Goal: Task Accomplishment & Management: Manage account settings

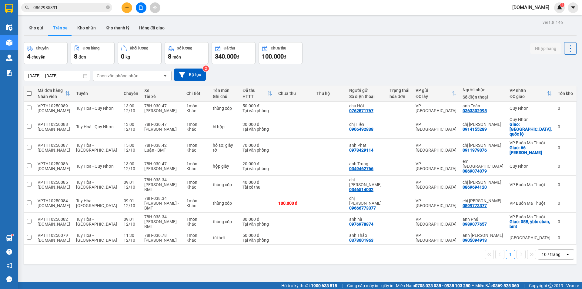
click at [79, 5] on input "0862985391" at bounding box center [69, 7] width 72 height 7
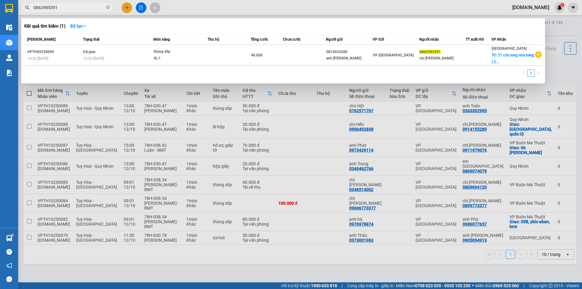
click at [162, 7] on div at bounding box center [291, 144] width 582 height 289
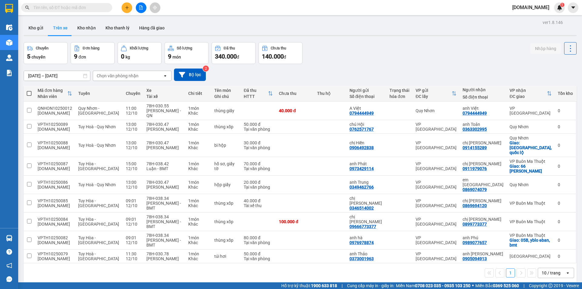
click at [324, 100] on th "Thu hộ" at bounding box center [330, 93] width 32 height 16
click at [325, 104] on td at bounding box center [330, 111] width 32 height 18
checkbox input "true"
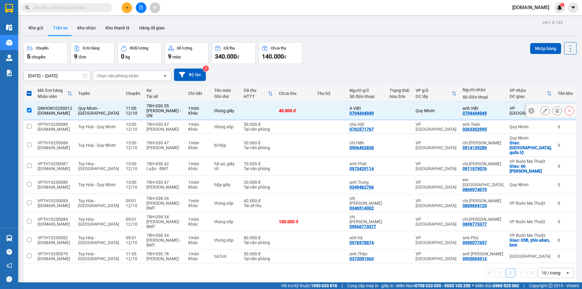
click at [543, 108] on button at bounding box center [545, 110] width 8 height 11
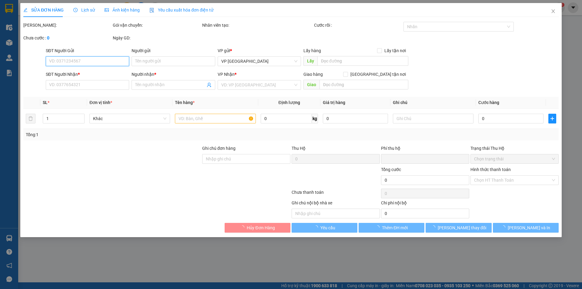
type input "0794444949"
type input "A Việt"
type input "0794444949"
type input "anh Việt"
type input "0"
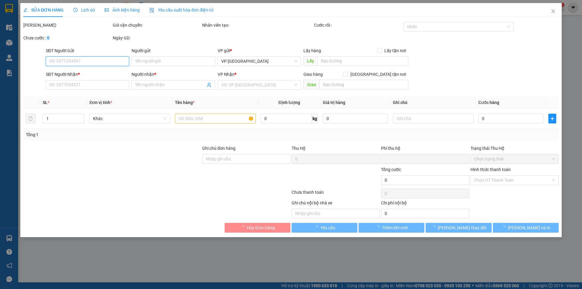
type input "40.000"
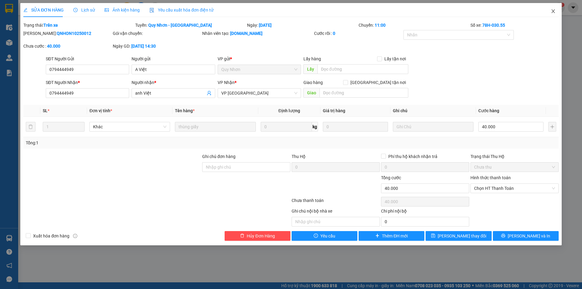
click at [556, 13] on span "Close" at bounding box center [553, 11] width 17 height 17
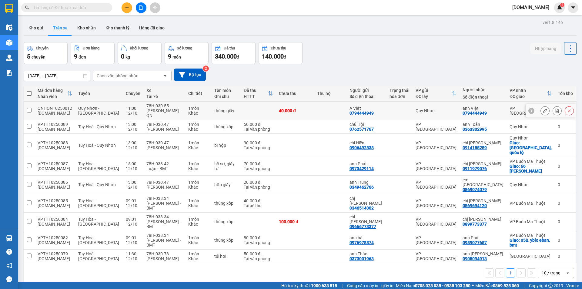
click at [335, 107] on td at bounding box center [330, 111] width 32 height 18
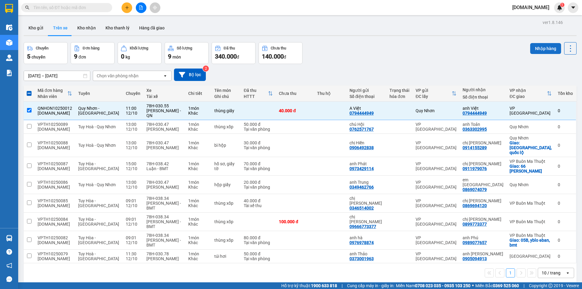
click at [542, 47] on button "Nhập hàng" at bounding box center [545, 48] width 31 height 11
checkbox input "false"
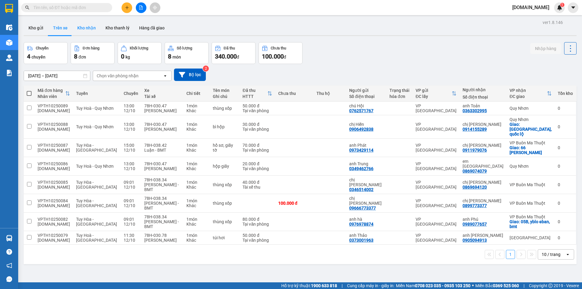
click at [90, 31] on button "Kho nhận" at bounding box center [86, 28] width 28 height 15
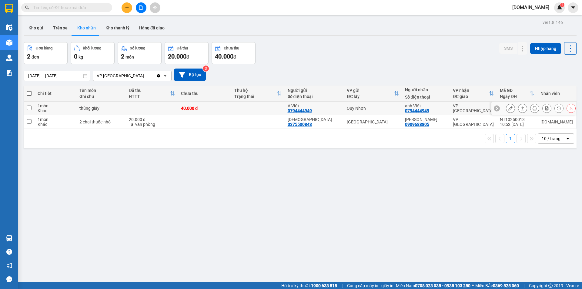
click at [226, 107] on div "40.000 đ" at bounding box center [204, 108] width 47 height 5
checkbox input "true"
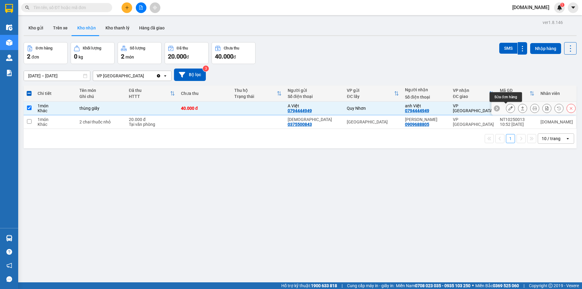
click at [506, 109] on button at bounding box center [510, 108] width 8 height 11
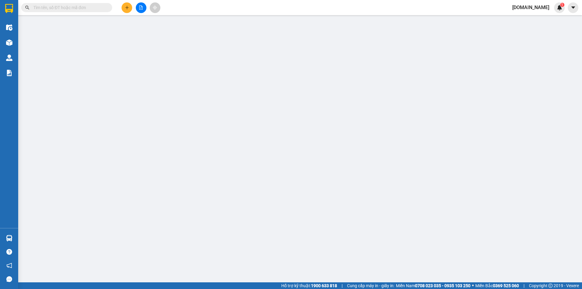
type input "0794444949"
type input "A Việt"
type input "0794444949"
type input "anh Việt"
type input "0"
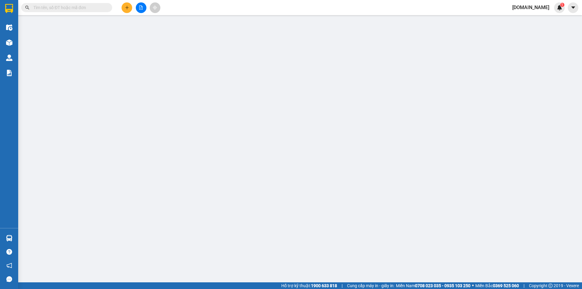
type input "40.000"
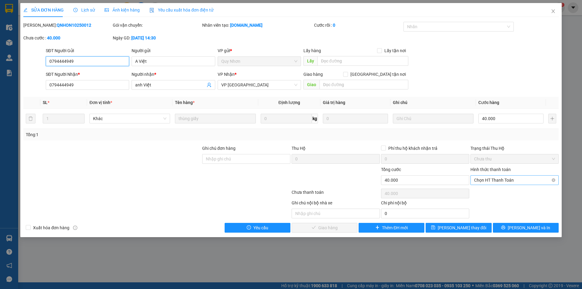
click at [493, 181] on span "Chọn HT Thanh Toán" at bounding box center [514, 180] width 81 height 9
click at [496, 193] on div "Tại văn phòng" at bounding box center [514, 192] width 81 height 7
type input "0"
click at [345, 228] on button "[PERSON_NAME] và Giao hàng" at bounding box center [325, 228] width 66 height 10
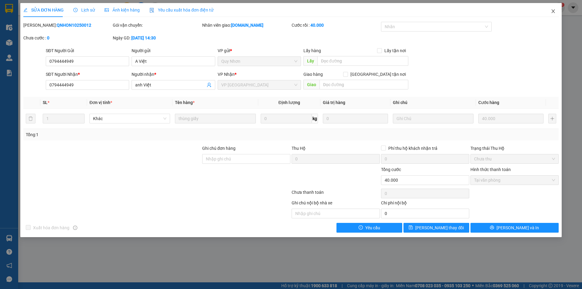
click at [553, 12] on icon "close" at bounding box center [553, 11] width 5 height 5
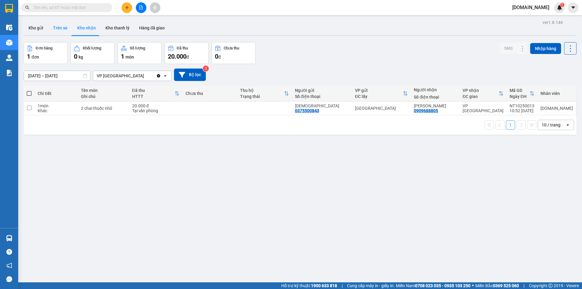
click at [55, 30] on button "Trên xe" at bounding box center [60, 28] width 24 height 15
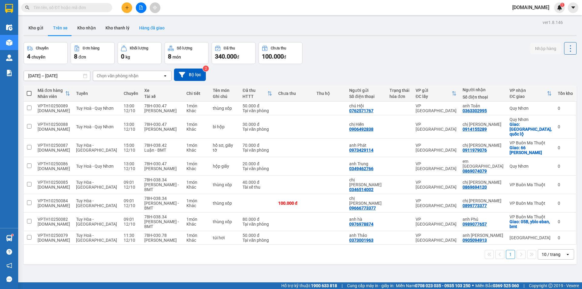
click at [148, 29] on button "Hàng đã giao" at bounding box center [151, 28] width 35 height 15
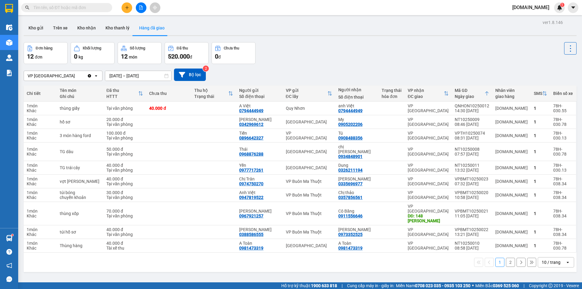
click at [70, 9] on input "text" at bounding box center [69, 7] width 72 height 7
click at [53, 24] on button "Trên xe" at bounding box center [60, 28] width 24 height 15
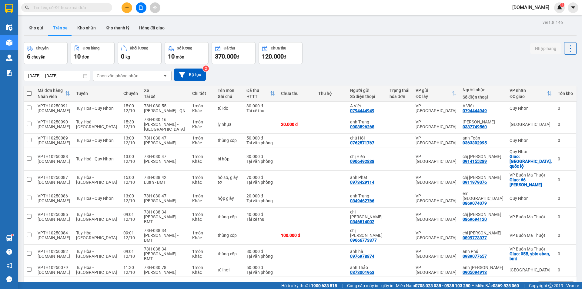
click at [73, 8] on input "text" at bounding box center [69, 7] width 72 height 7
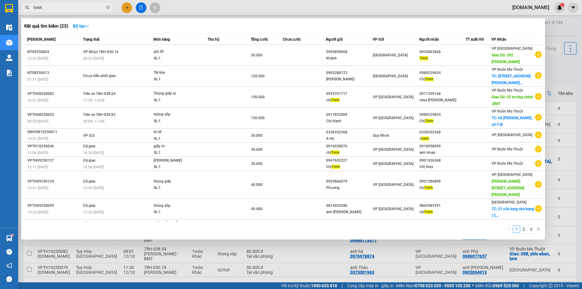
type input "trinh"
click at [567, 25] on div at bounding box center [291, 144] width 582 height 289
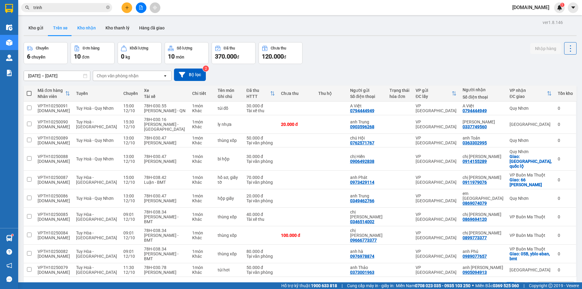
click at [82, 31] on button "Kho nhận" at bounding box center [86, 28] width 28 height 15
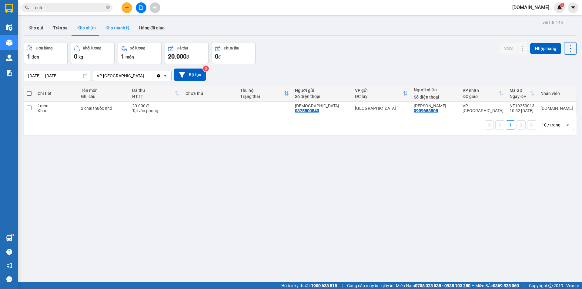
click at [121, 27] on button "Kho thanh lý" at bounding box center [118, 28] width 34 height 15
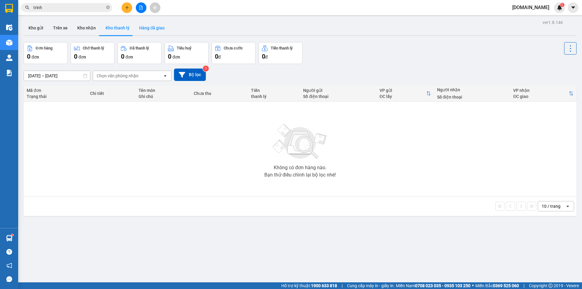
click at [152, 32] on button "Hàng đã giao" at bounding box center [151, 28] width 35 height 15
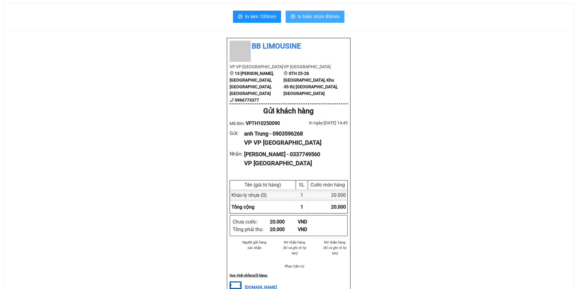
click at [314, 16] on span "In biên nhận 80mm" at bounding box center [319, 17] width 42 height 8
